Goal: Information Seeking & Learning: Check status

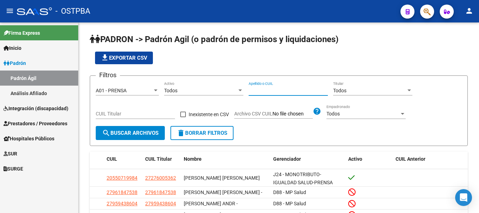
click at [16, 152] on span "SUR" at bounding box center [11, 154] width 14 height 8
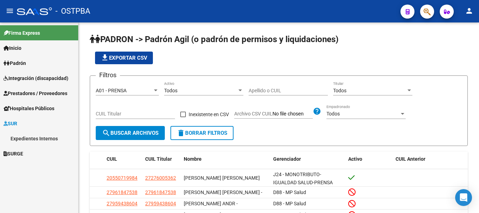
click at [35, 135] on link "Expedientes Internos" at bounding box center [39, 138] width 78 height 15
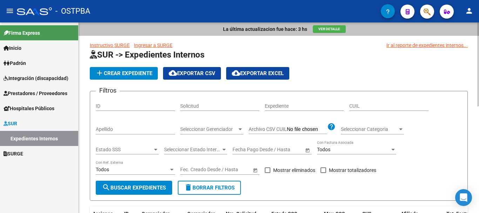
click at [107, 128] on input "Apellido" at bounding box center [135, 129] width 79 height 6
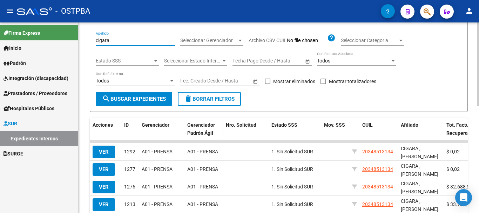
scroll to position [105, 0]
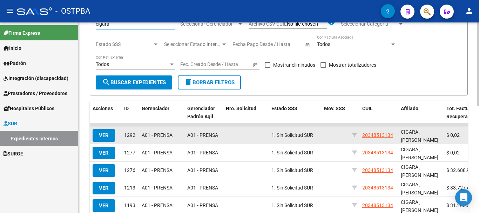
type input "cigara"
click at [102, 135] on span "VER" at bounding box center [104, 135] width 10 height 6
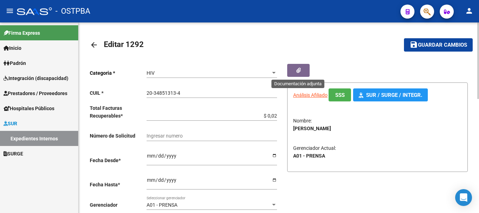
click at [298, 68] on icon "button" at bounding box center [298, 70] width 5 height 5
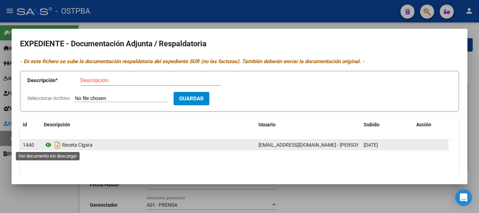
click at [48, 144] on icon at bounding box center [48, 145] width 9 height 8
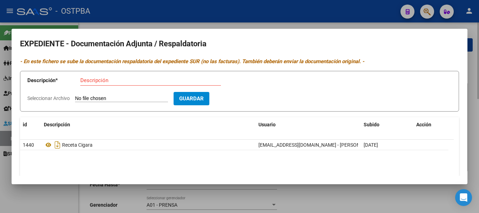
drag, startPoint x: 327, startPoint y: 202, endPoint x: 321, endPoint y: 197, distance: 7.5
click at [327, 201] on div at bounding box center [239, 106] width 479 height 213
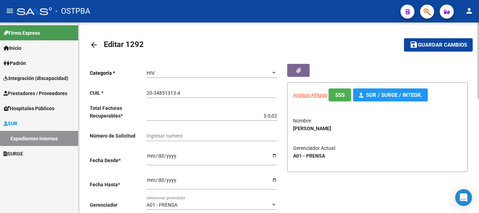
click at [91, 46] on mat-icon "arrow_back" at bounding box center [94, 45] width 8 height 8
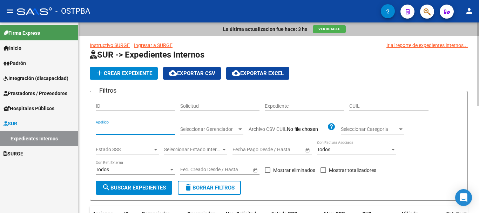
click at [112, 127] on input "Apellido" at bounding box center [135, 129] width 79 height 6
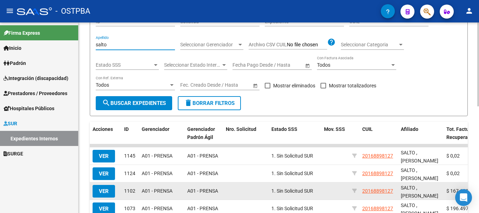
scroll to position [105, 0]
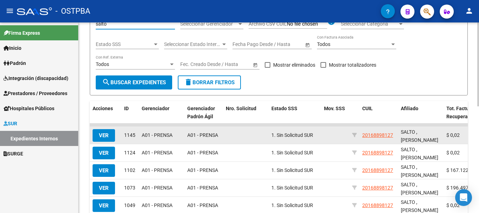
type input "salto"
click at [104, 134] on span "VER" at bounding box center [104, 135] width 10 height 6
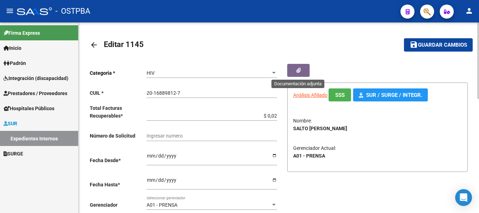
click at [300, 69] on icon "button" at bounding box center [298, 70] width 5 height 5
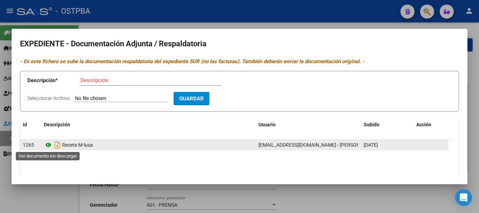
click at [48, 144] on icon at bounding box center [48, 145] width 9 height 8
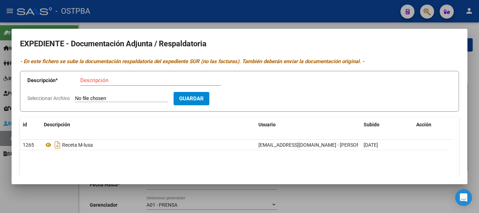
drag, startPoint x: 61, startPoint y: 201, endPoint x: 46, endPoint y: 170, distance: 33.9
click at [61, 199] on div at bounding box center [239, 106] width 479 height 213
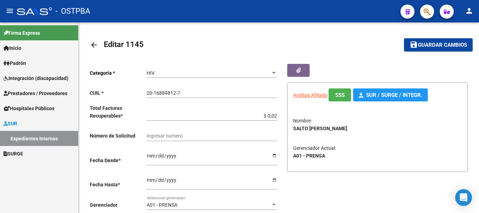
click at [19, 60] on span "Padrón" at bounding box center [15, 63] width 22 height 8
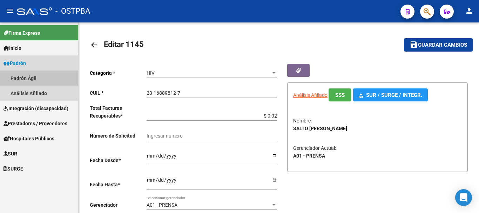
click at [31, 75] on link "Padrón Ágil" at bounding box center [39, 77] width 78 height 15
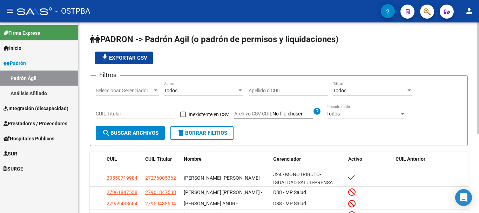
click at [156, 90] on div at bounding box center [156, 90] width 4 height 2
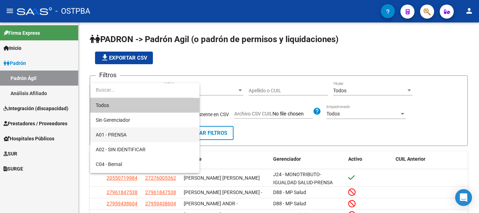
click at [120, 131] on span "A01 - PRENSA" at bounding box center [145, 134] width 98 height 15
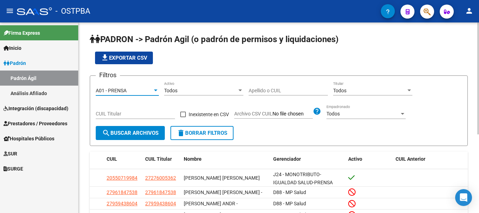
click at [271, 90] on input "Apellido o CUIL" at bounding box center [288, 91] width 79 height 6
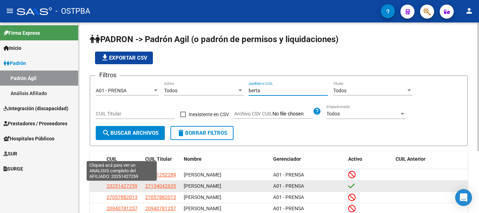
click at [128, 188] on span "23251427259" at bounding box center [122, 186] width 31 height 6
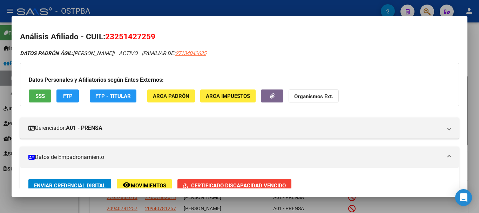
click at [60, 202] on div at bounding box center [239, 106] width 479 height 213
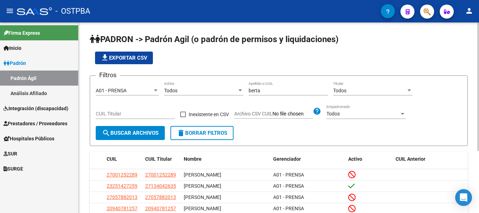
click at [276, 89] on input "berta" at bounding box center [288, 91] width 79 height 6
type input "b"
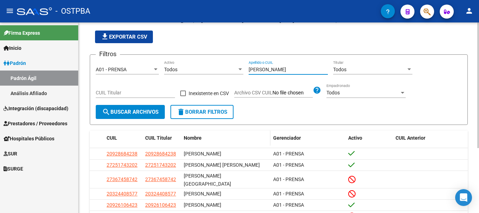
scroll to position [35, 0]
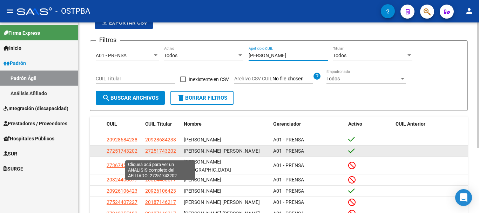
type input "[PERSON_NAME]"
click at [160, 152] on span "27251743202" at bounding box center [160, 151] width 31 height 6
type textarea "27251743202"
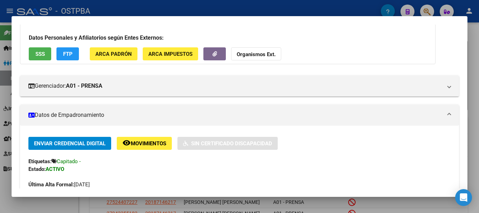
scroll to position [0, 0]
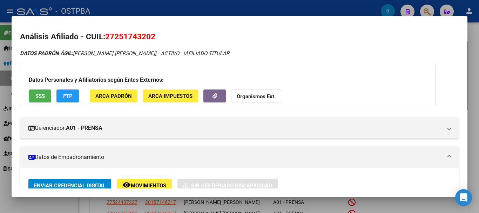
click at [63, 202] on div at bounding box center [239, 106] width 479 height 213
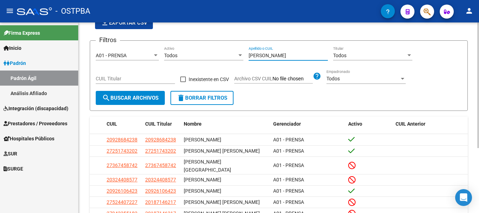
click at [281, 58] on input "[PERSON_NAME]" at bounding box center [288, 56] width 79 height 6
type input "e"
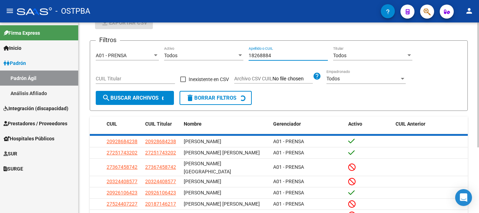
scroll to position [11, 0]
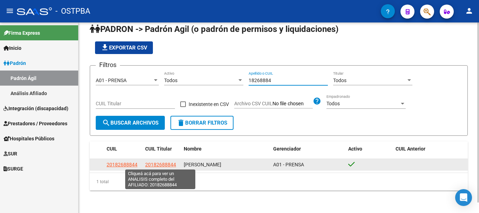
type input "18268884"
click at [164, 165] on span "20182688844" at bounding box center [160, 165] width 31 height 6
type textarea "20182688844"
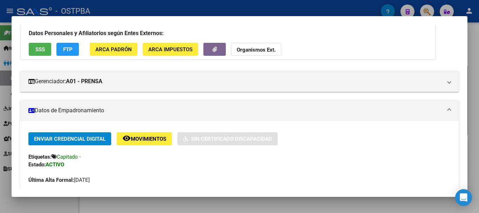
scroll to position [0, 0]
